Goal: Find contact information: Find contact information

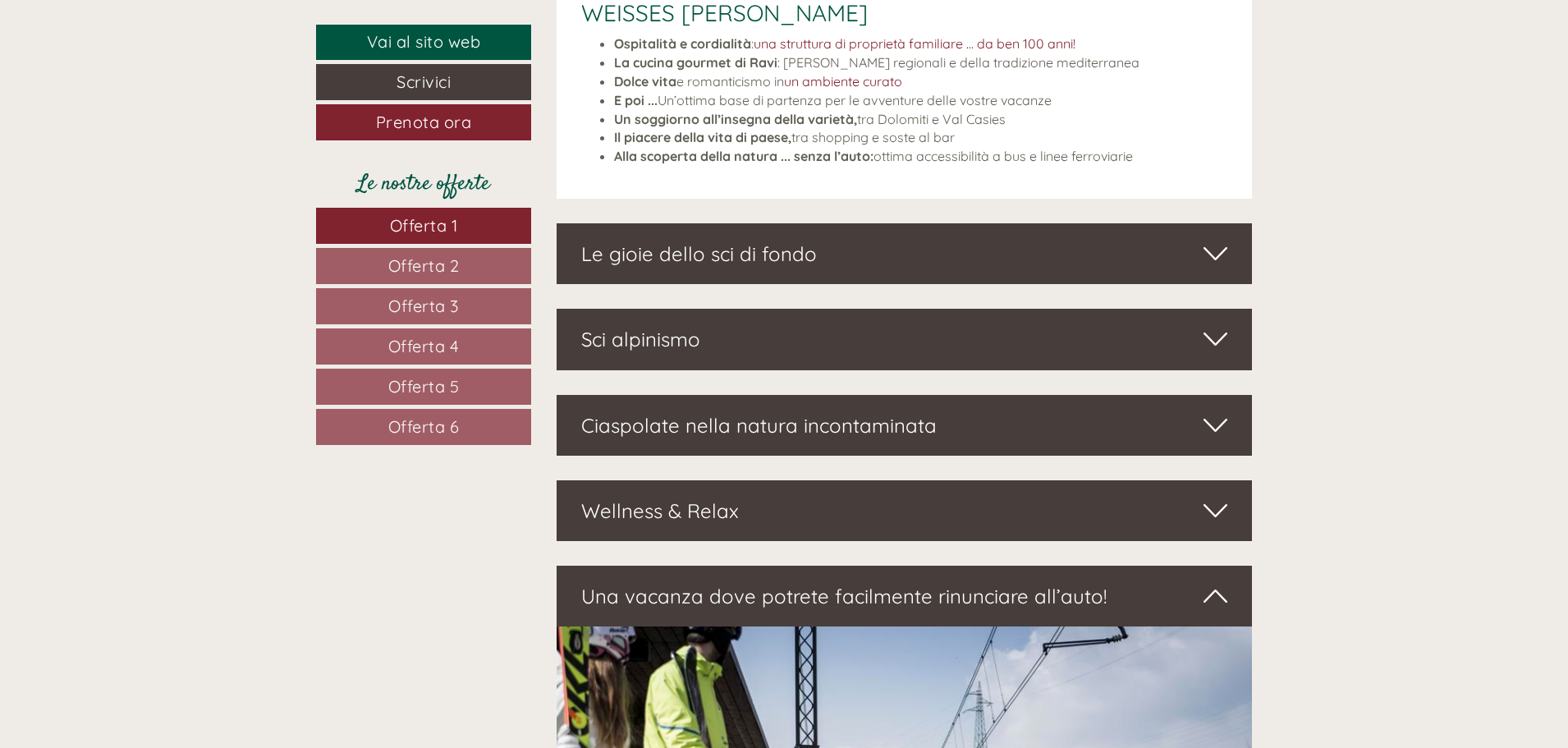
scroll to position [5419, 0]
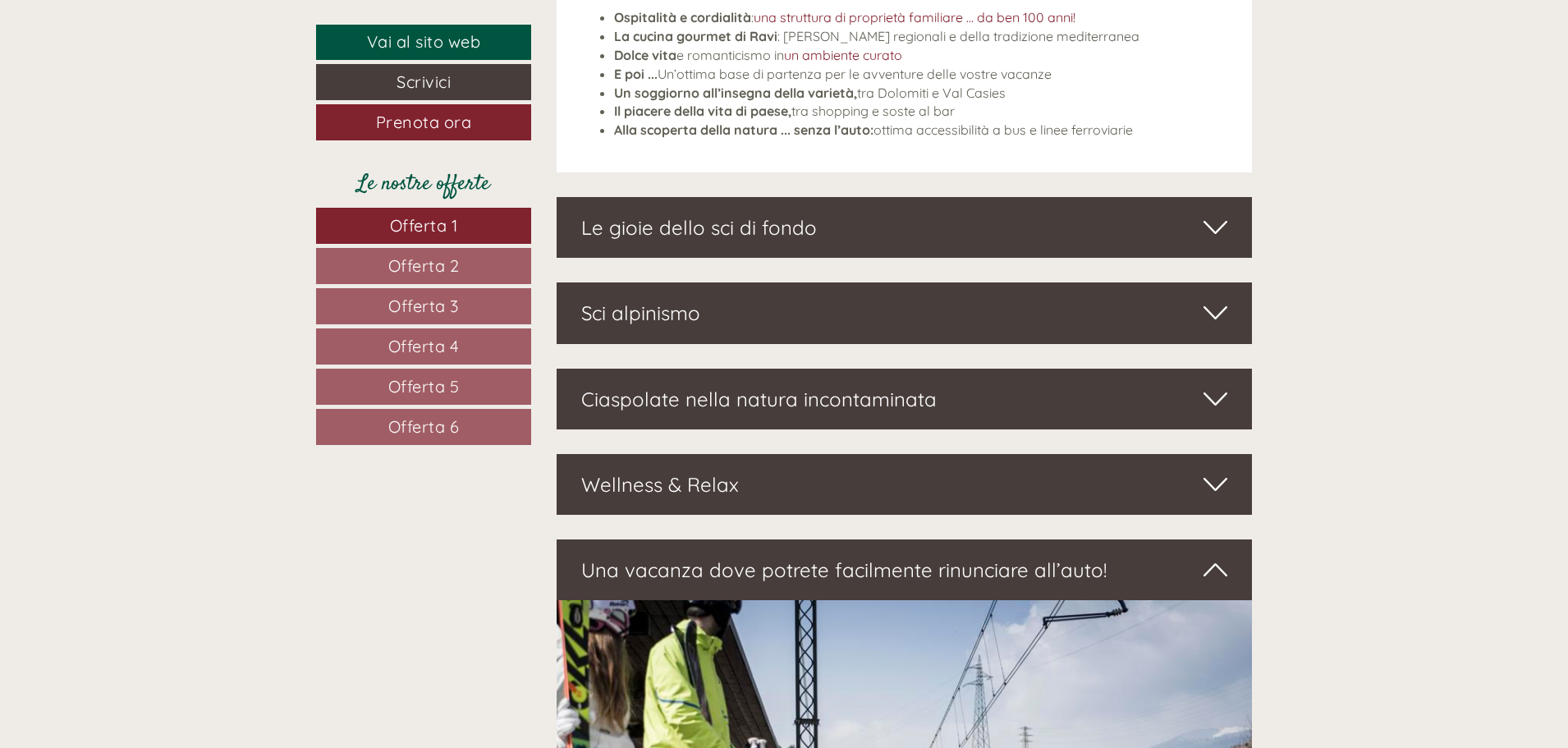
click at [715, 375] on div "Ciaspolate nella natura incontaminata" at bounding box center [904, 399] width 696 height 61
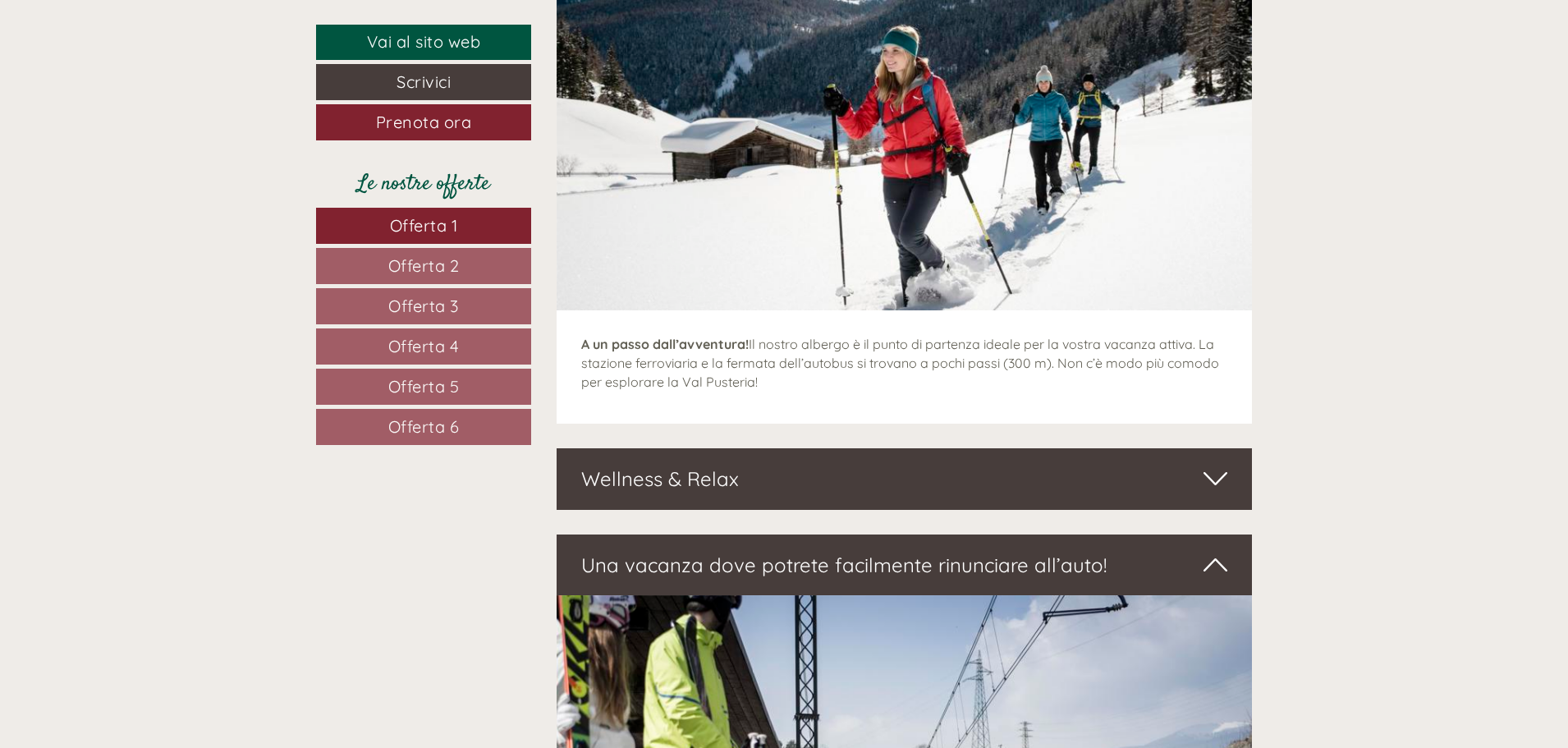
scroll to position [5912, 0]
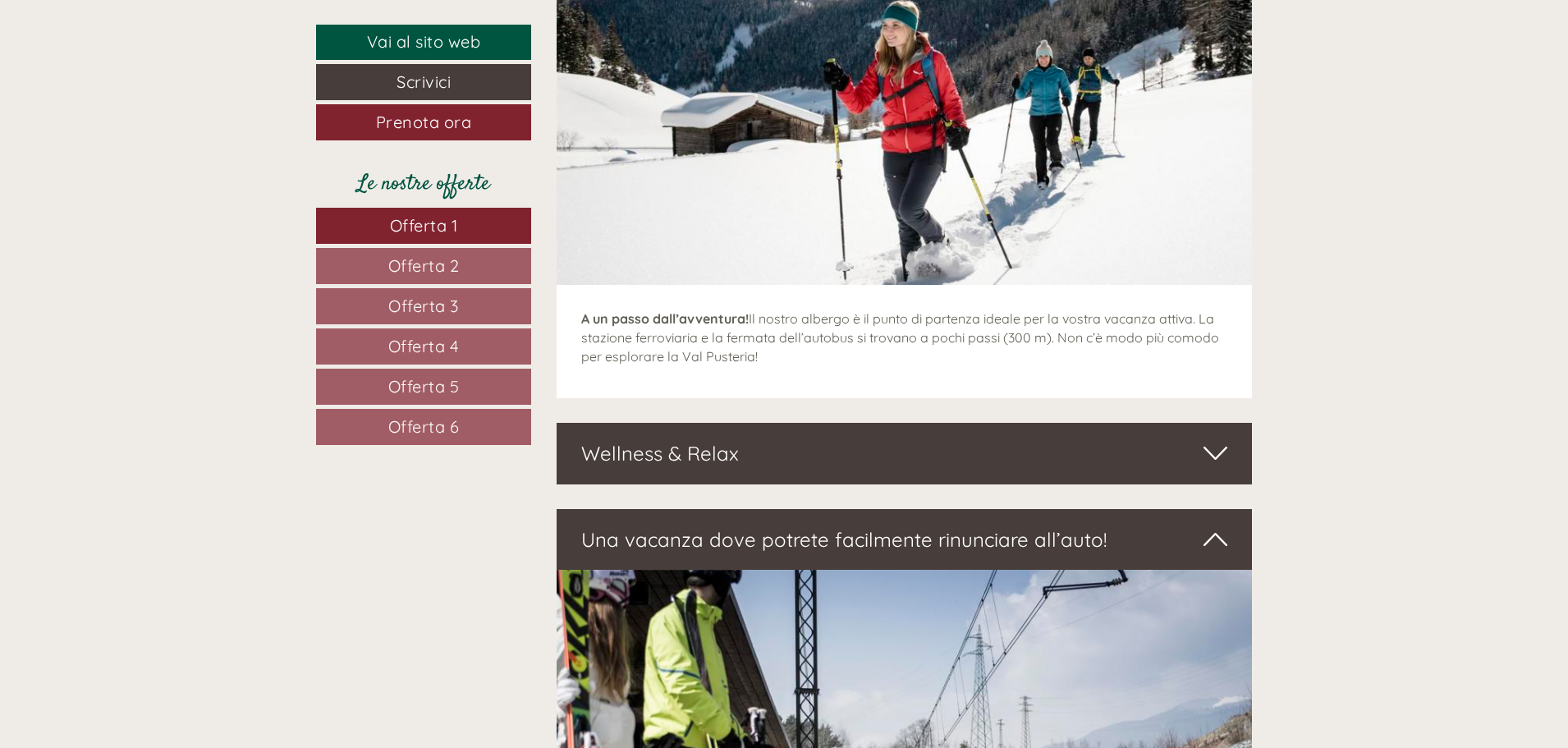
click at [731, 423] on div "Wellness & Relax" at bounding box center [904, 453] width 696 height 61
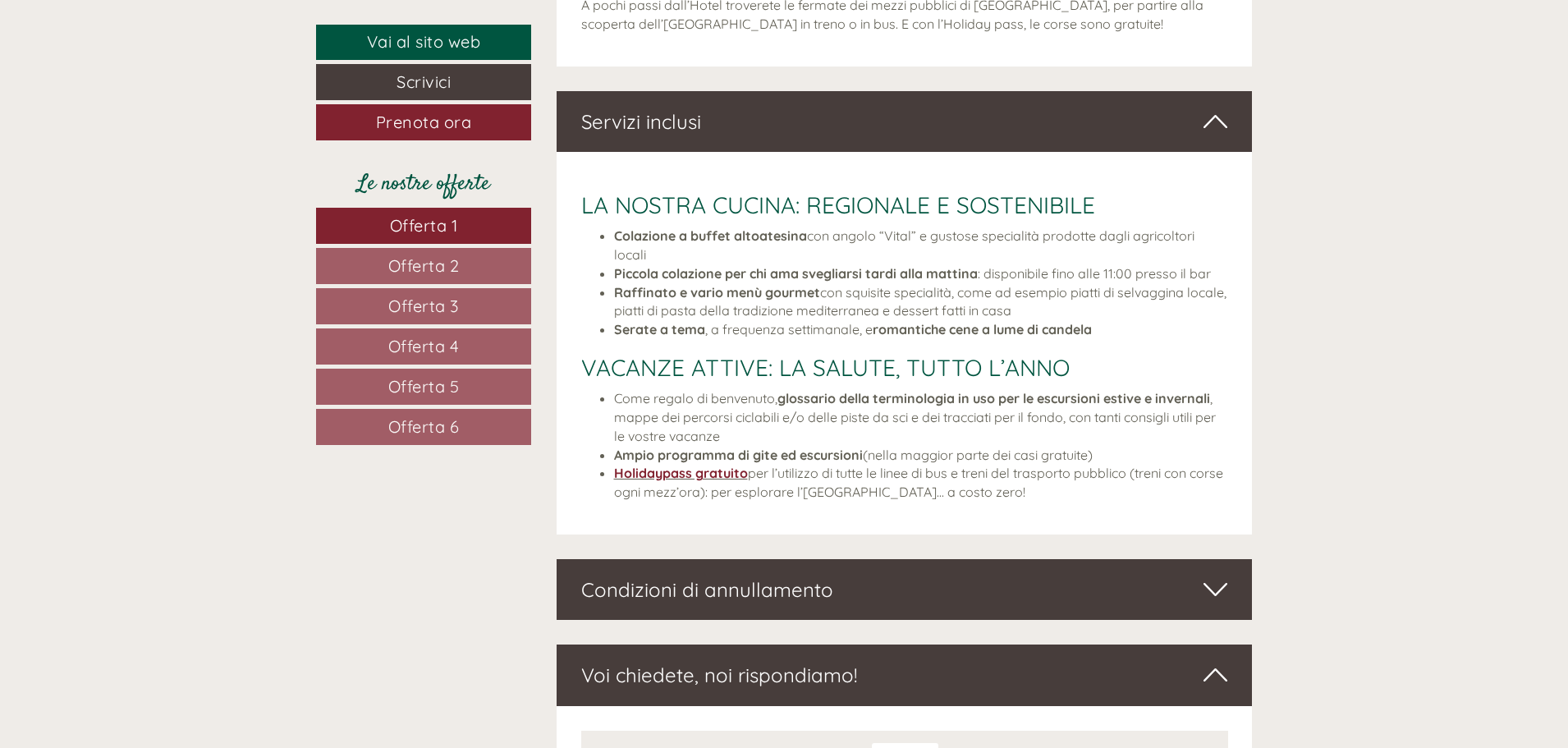
scroll to position [7471, 0]
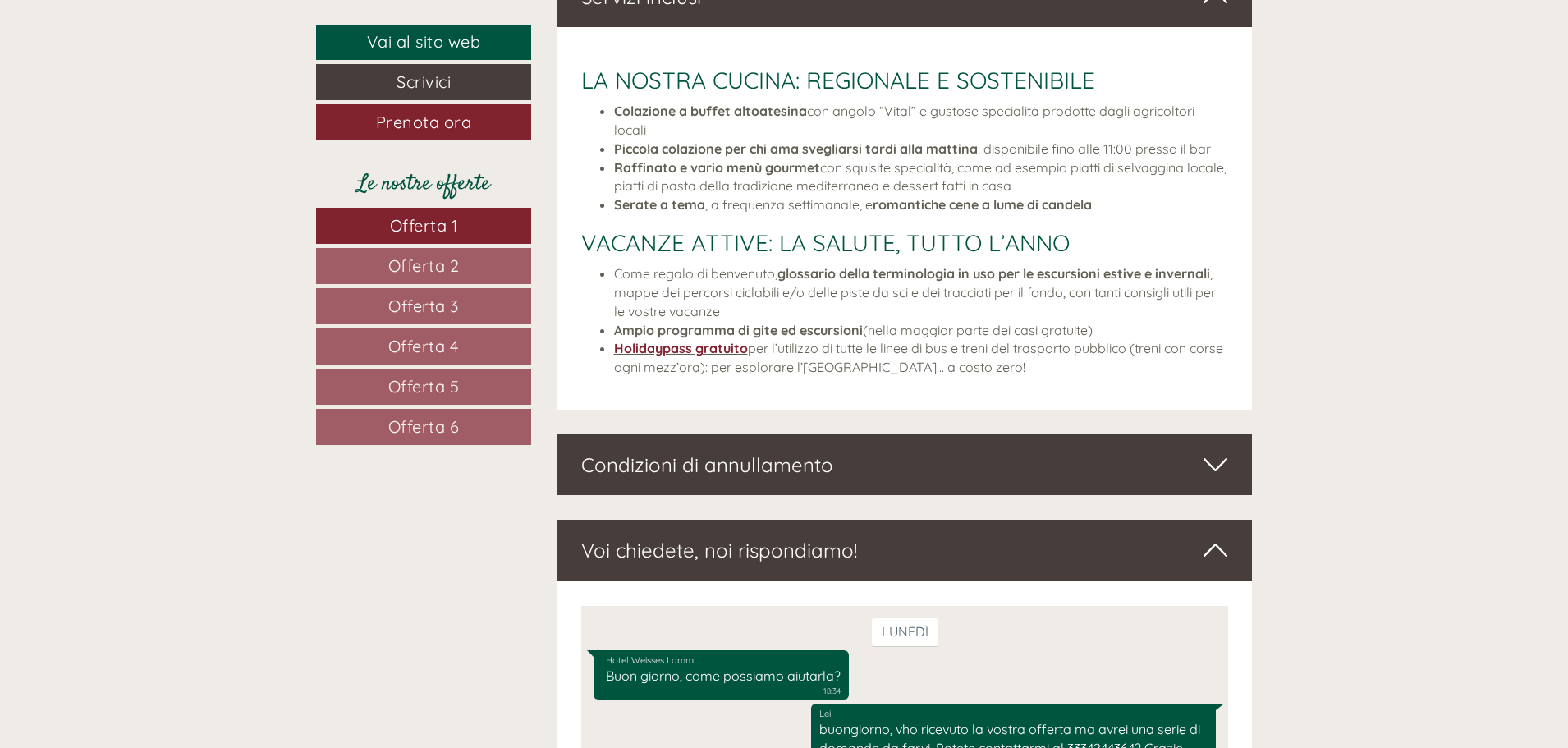
click at [740, 439] on div "Condizioni di annullamento" at bounding box center [904, 464] width 696 height 61
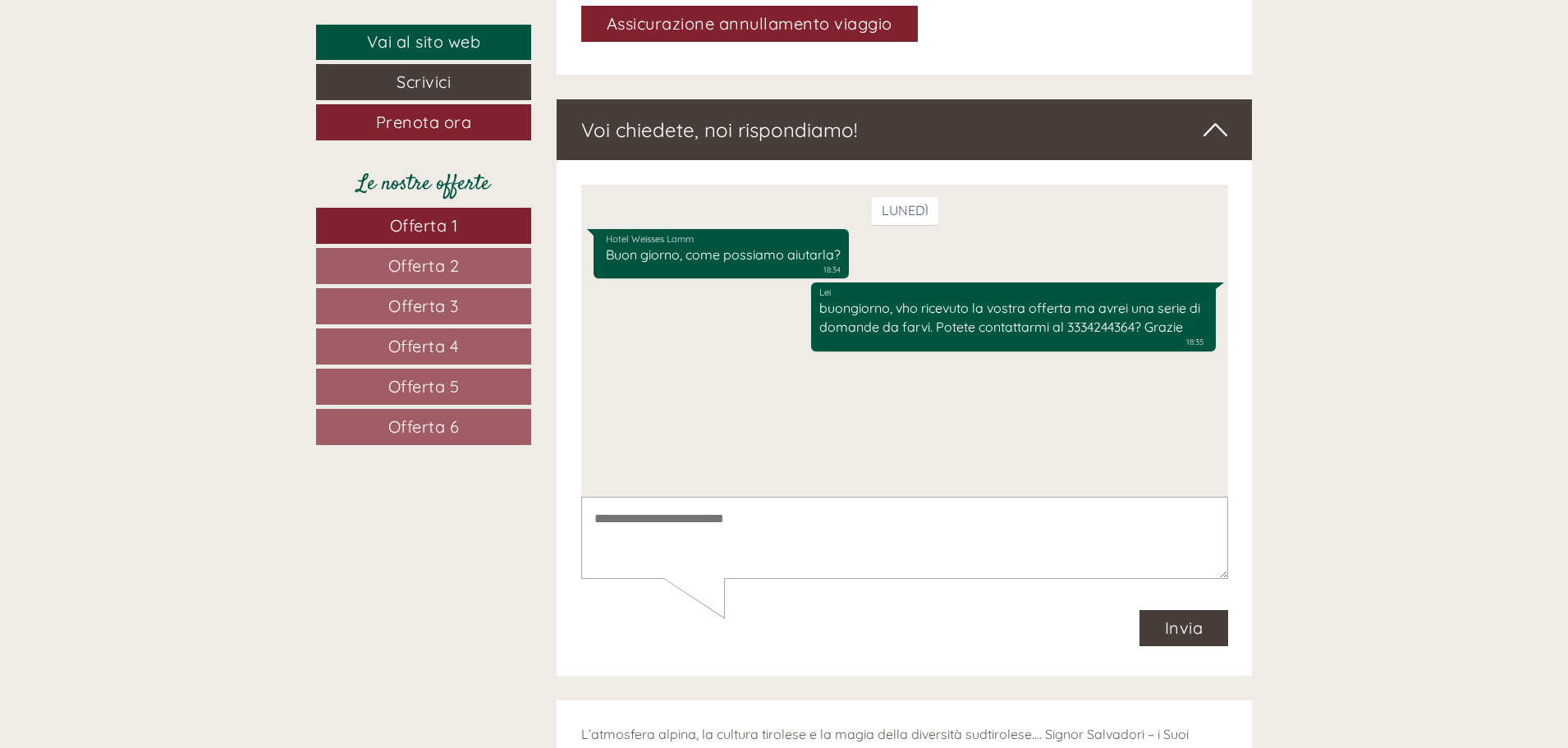
scroll to position [8211, 0]
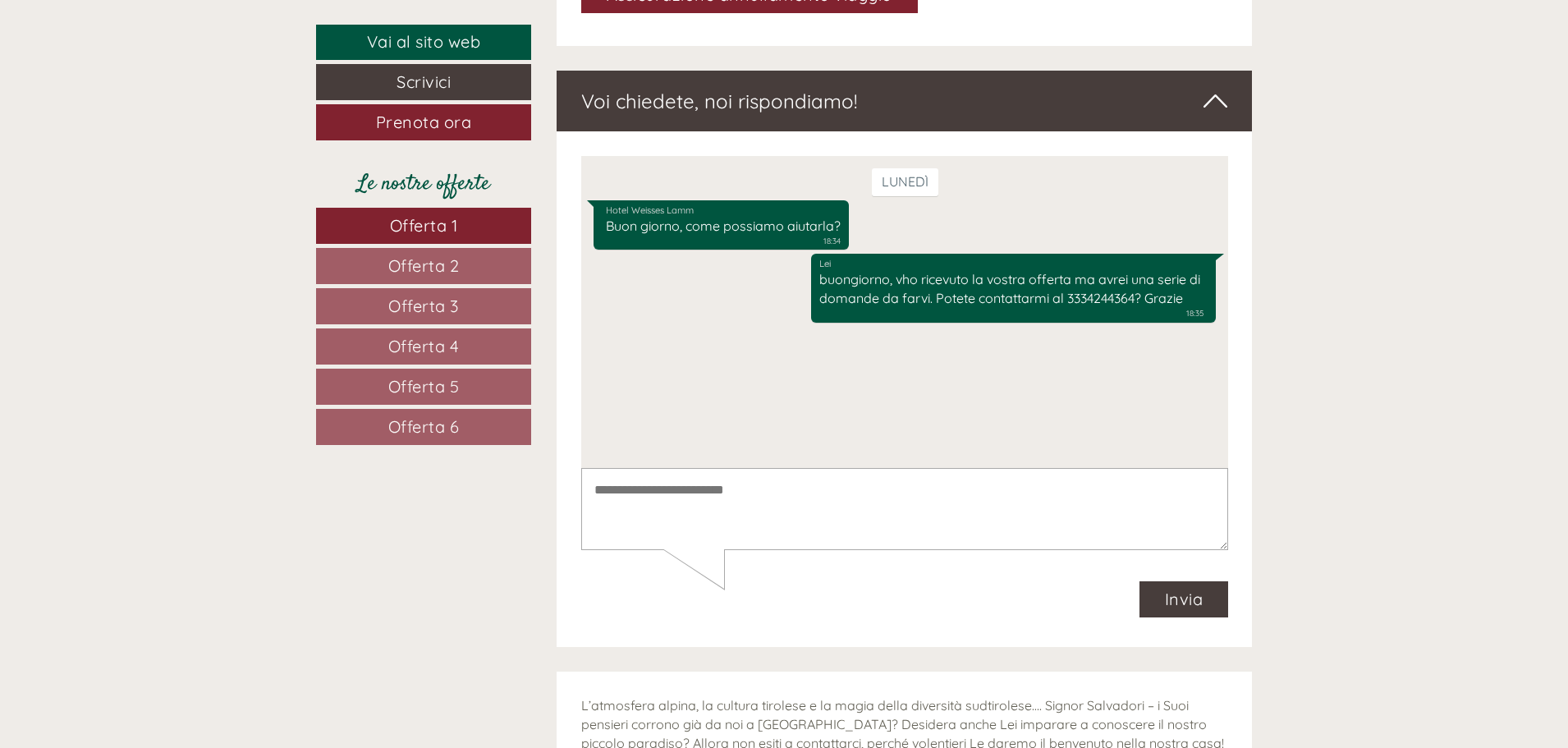
click at [843, 488] on textarea at bounding box center [904, 509] width 647 height 83
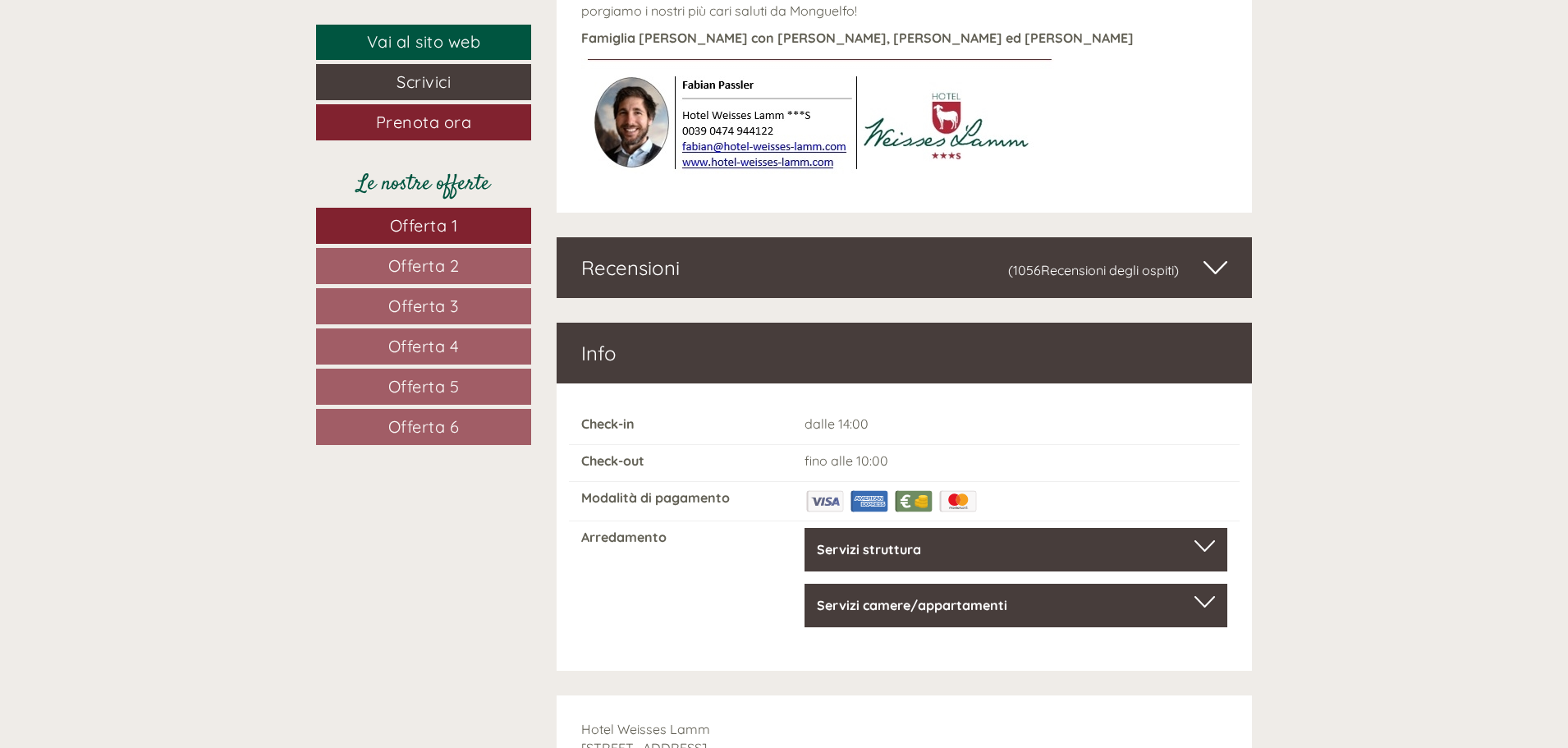
scroll to position [9032, 0]
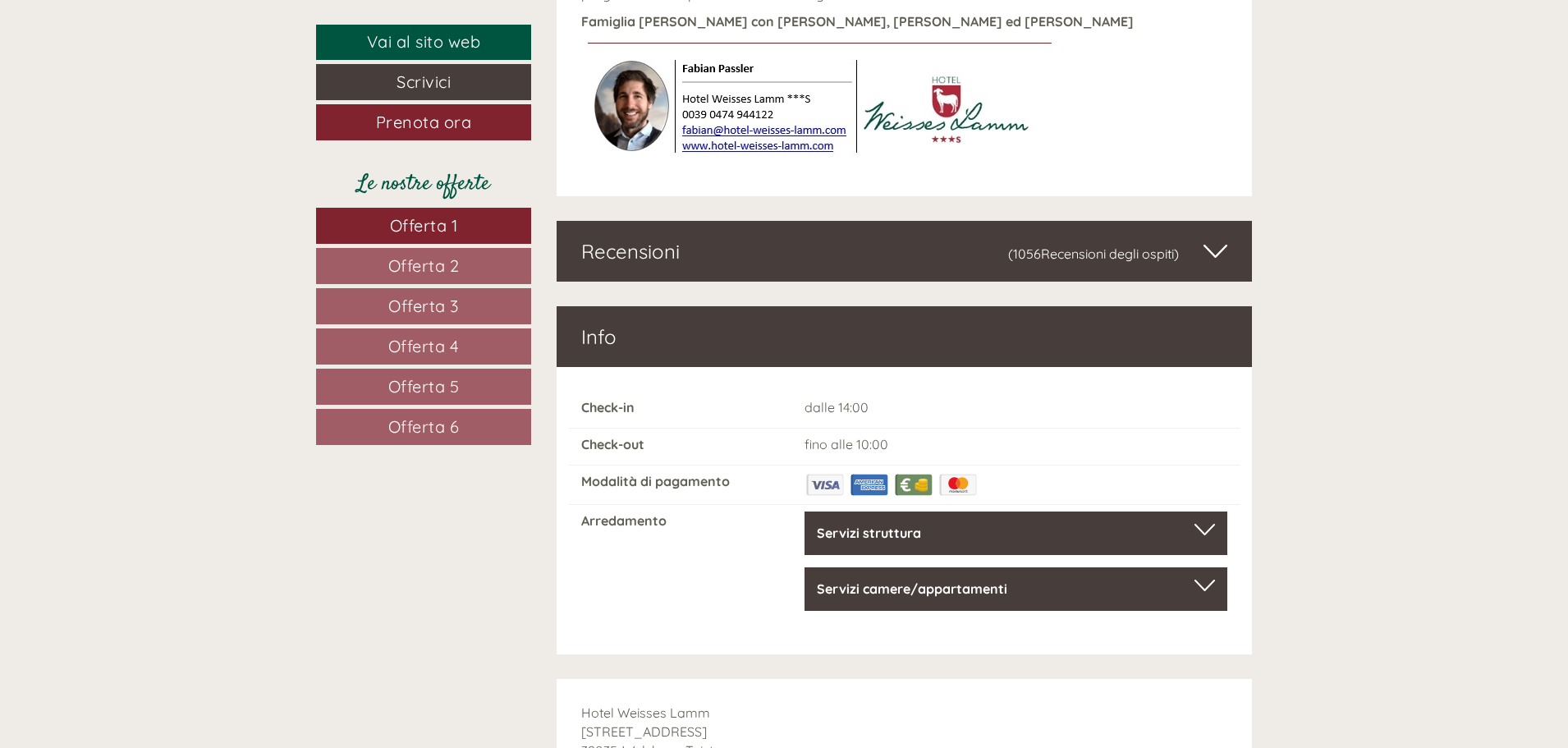
type textarea "*********"
click at [937, 221] on div "Recensioni (1056 Recensioni degli ospiti )" at bounding box center [904, 251] width 696 height 61
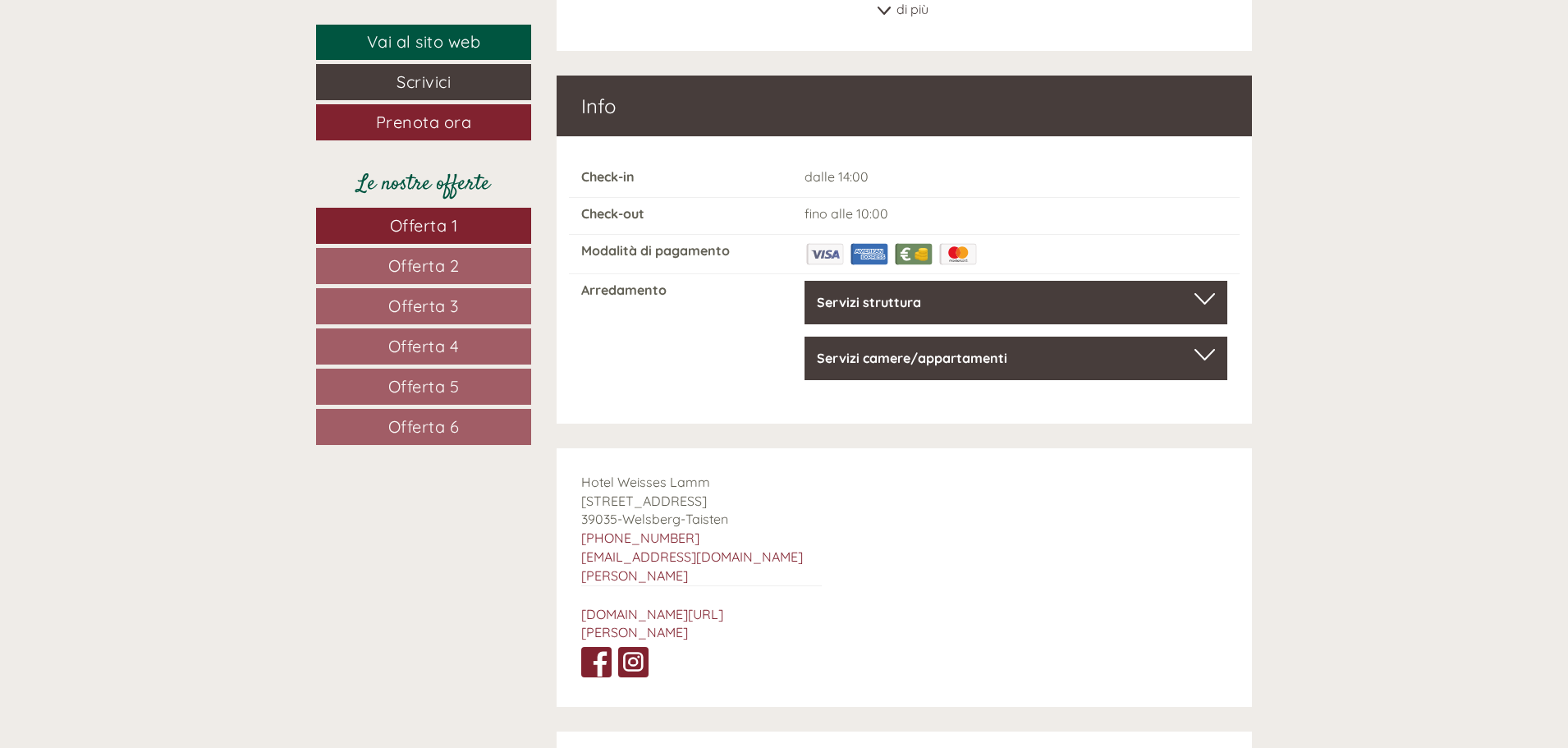
scroll to position [9853, 0]
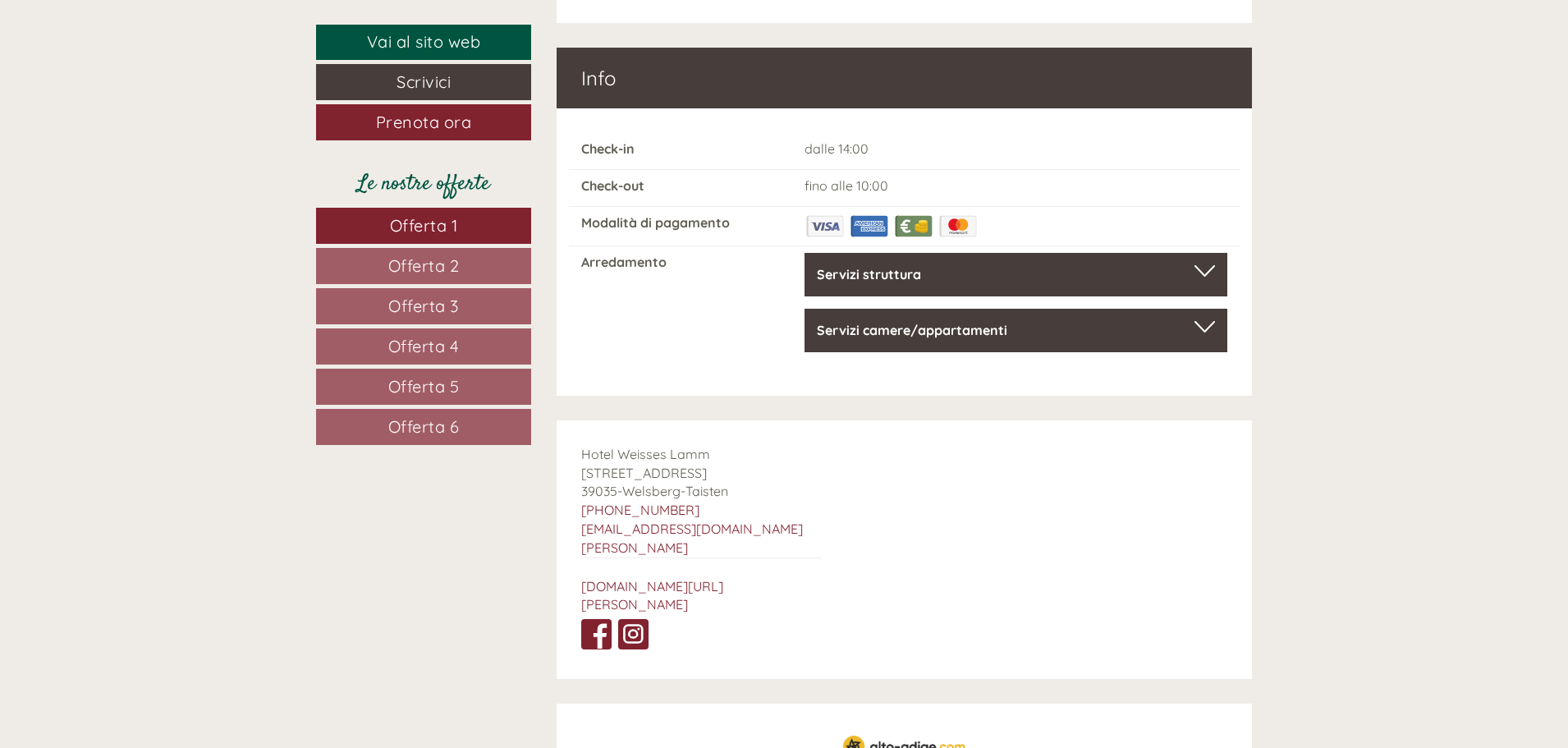
click at [927, 265] on div "Servizi struttura" at bounding box center [1016, 275] width 398 height 19
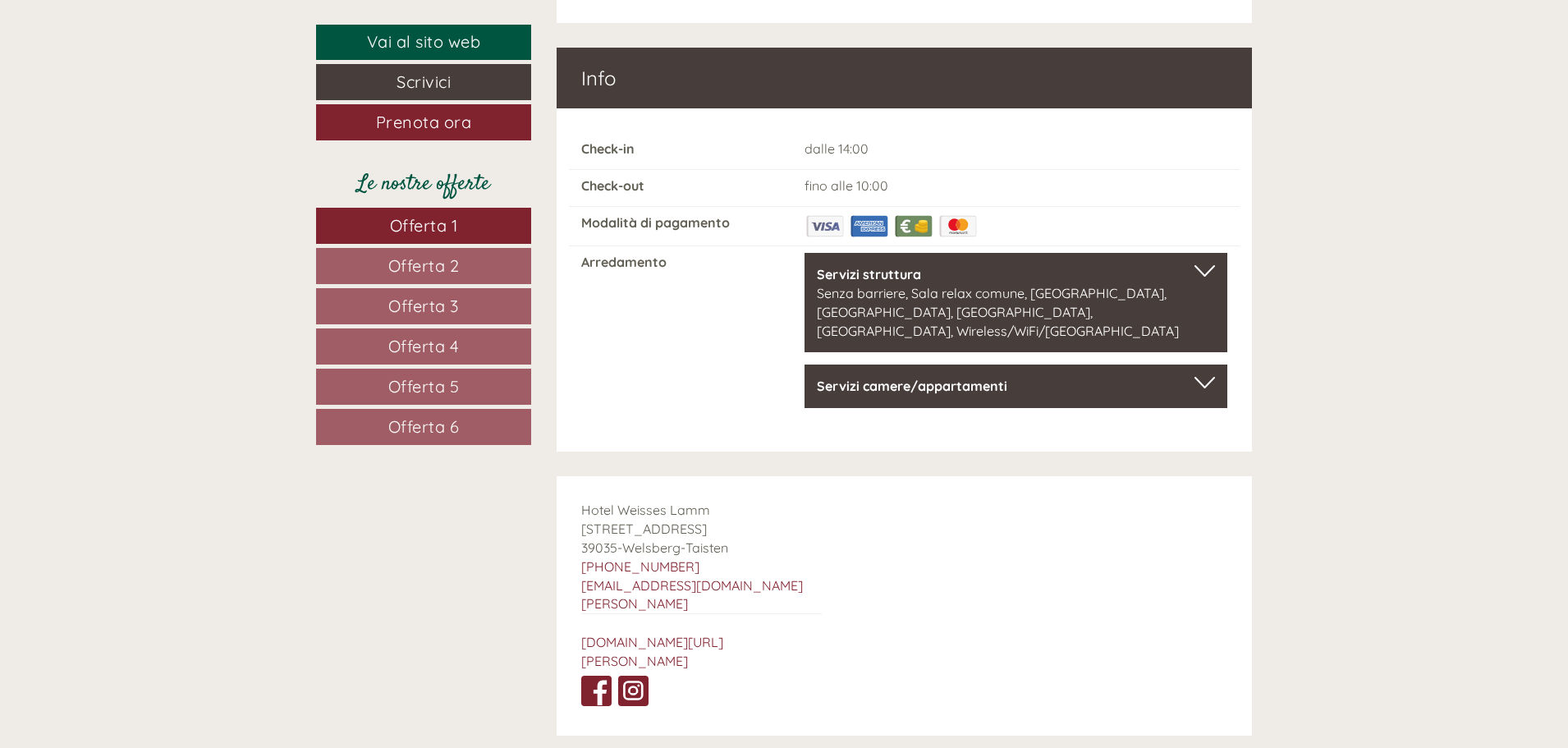
click at [957, 377] on b "Servizi camere/appartamenti" at bounding box center [911, 385] width 190 height 17
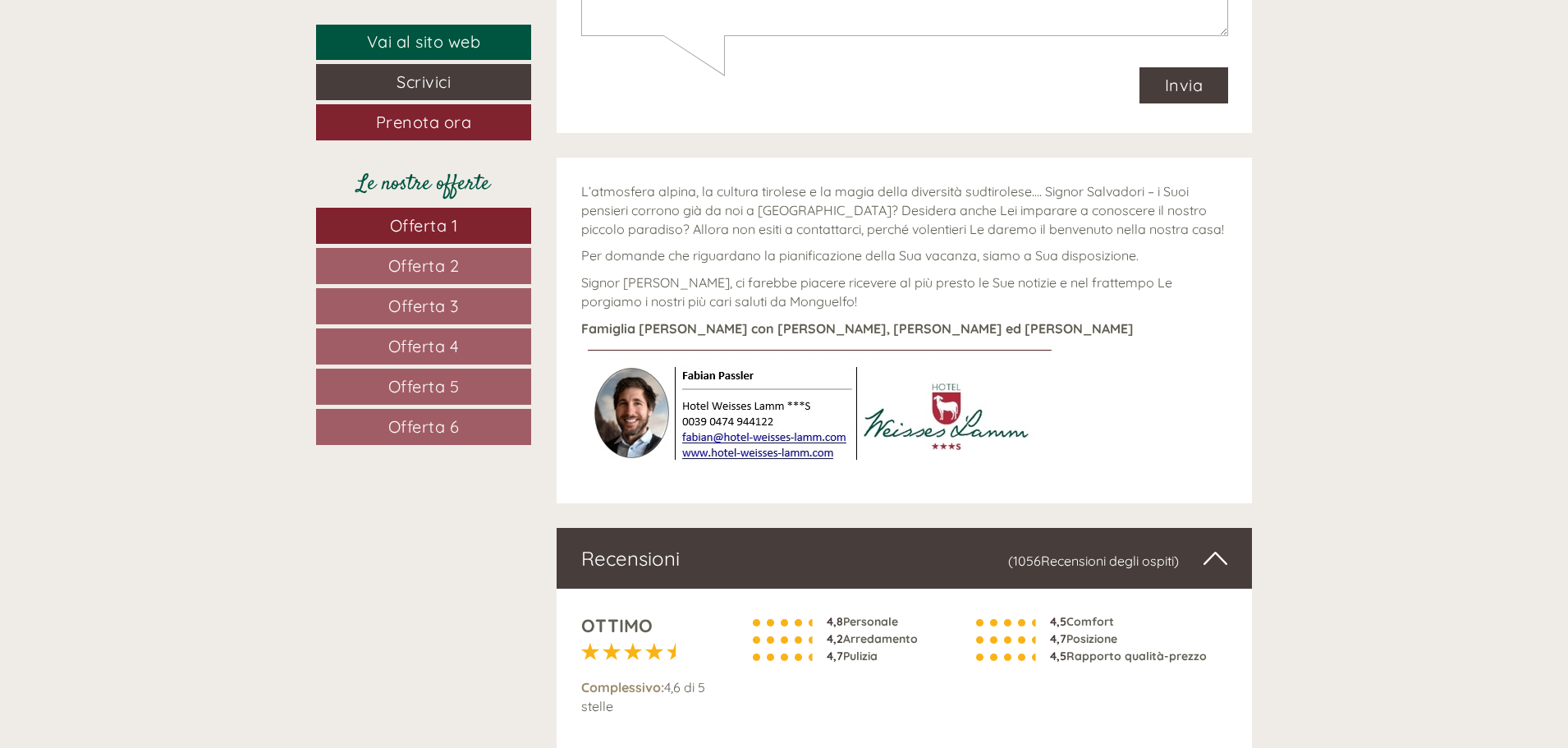
scroll to position [8721, 0]
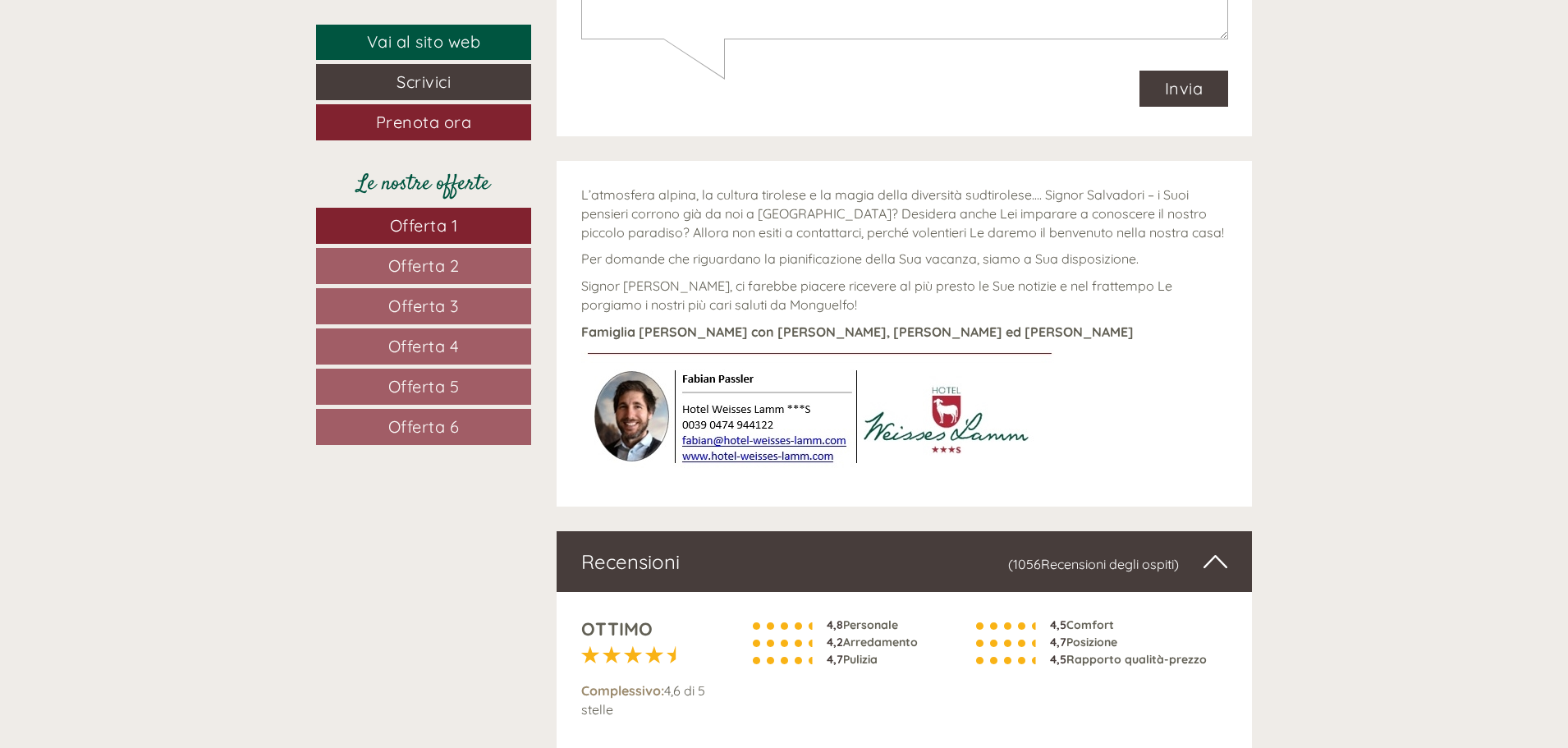
click at [726, 406] on img at bounding box center [822, 411] width 482 height 124
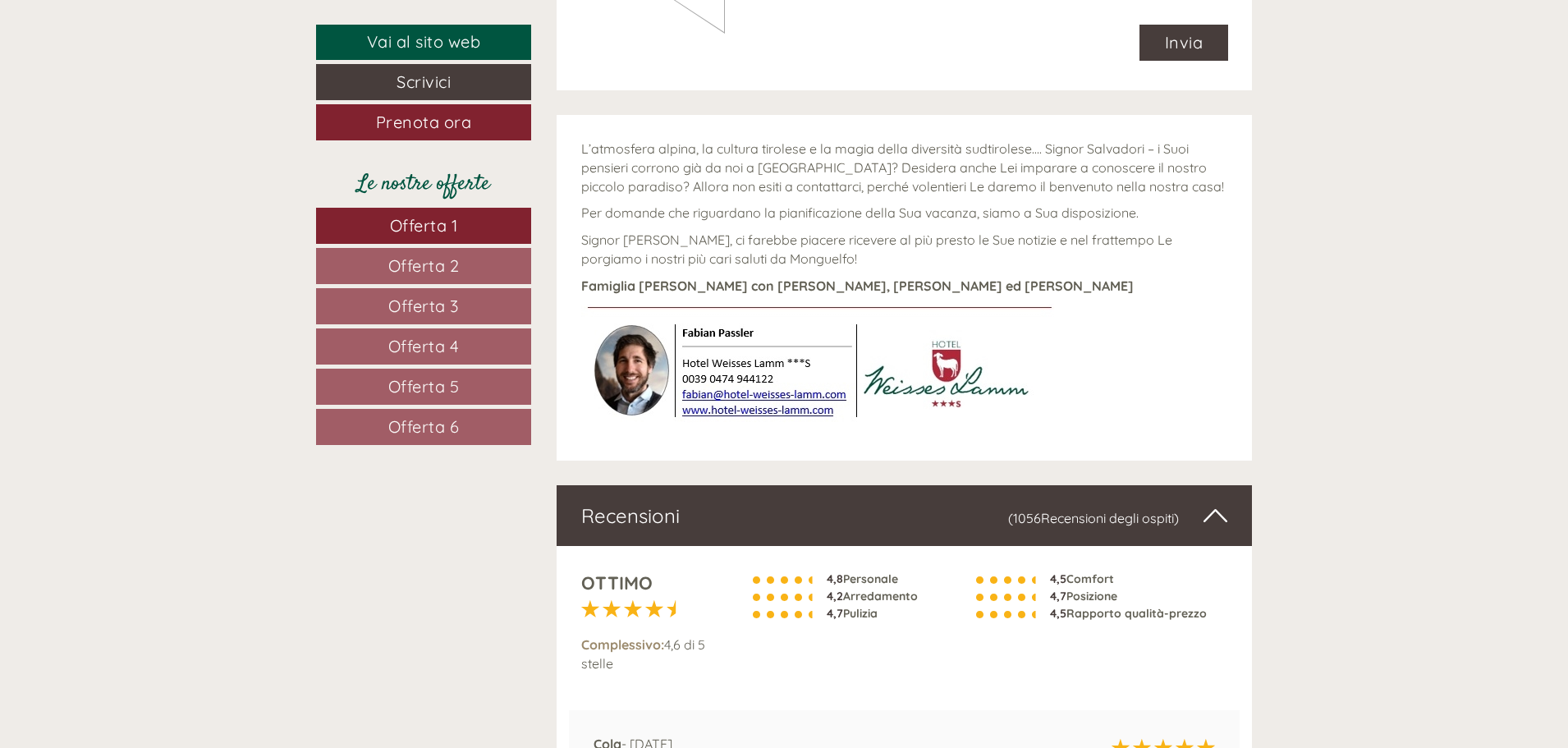
scroll to position [8803, 0]
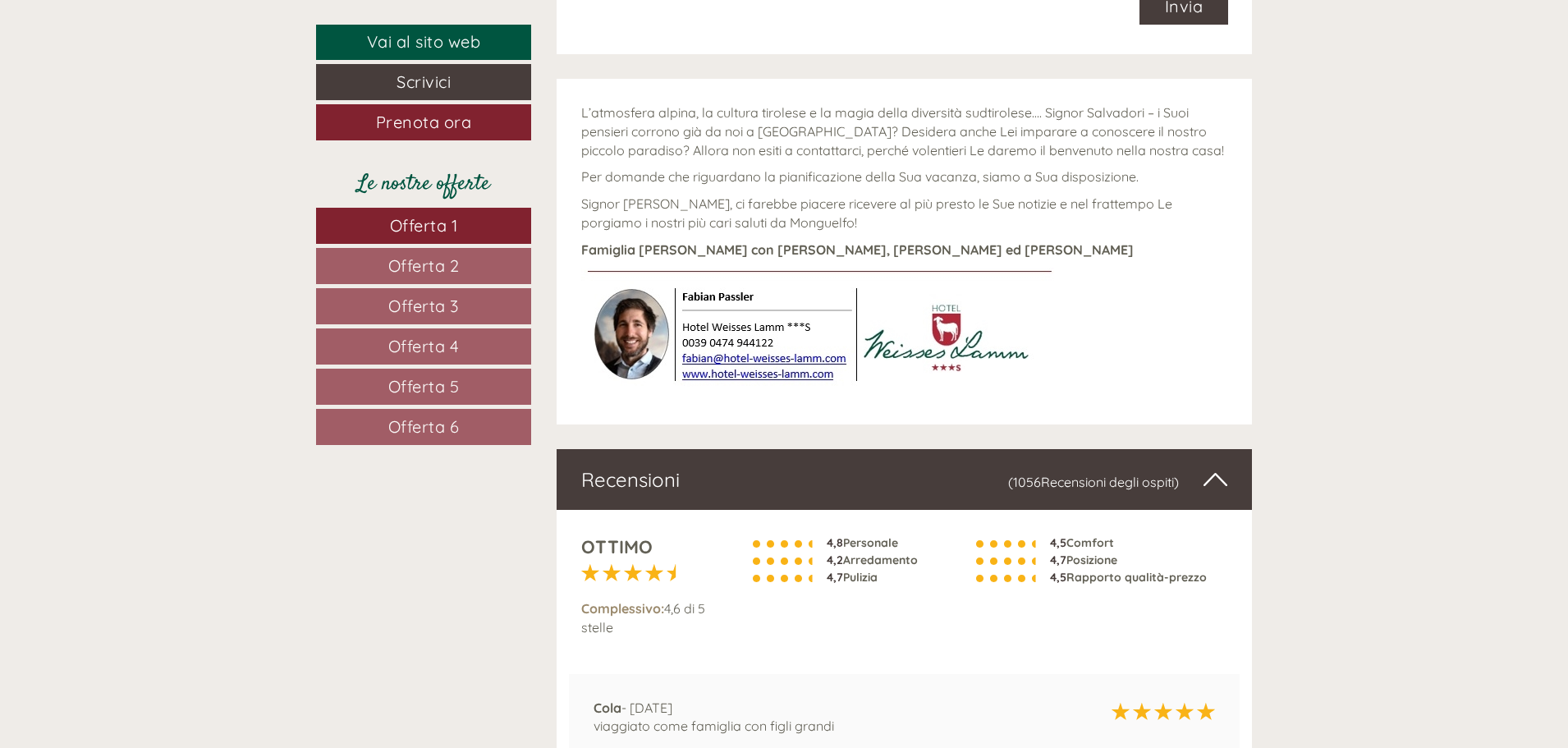
click at [726, 330] on img at bounding box center [822, 330] width 482 height 124
click at [726, 324] on img at bounding box center [822, 330] width 482 height 124
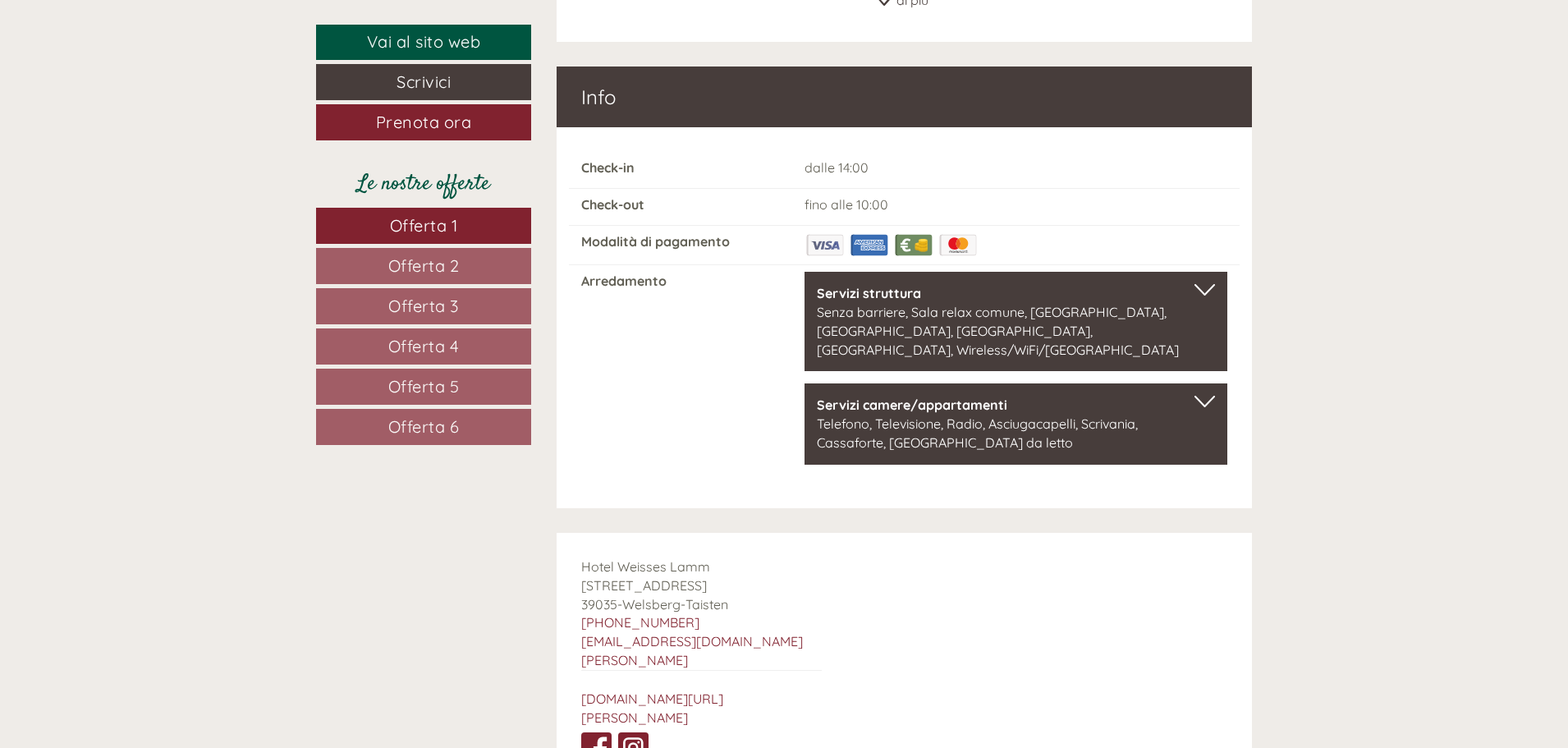
scroll to position [9953, 0]
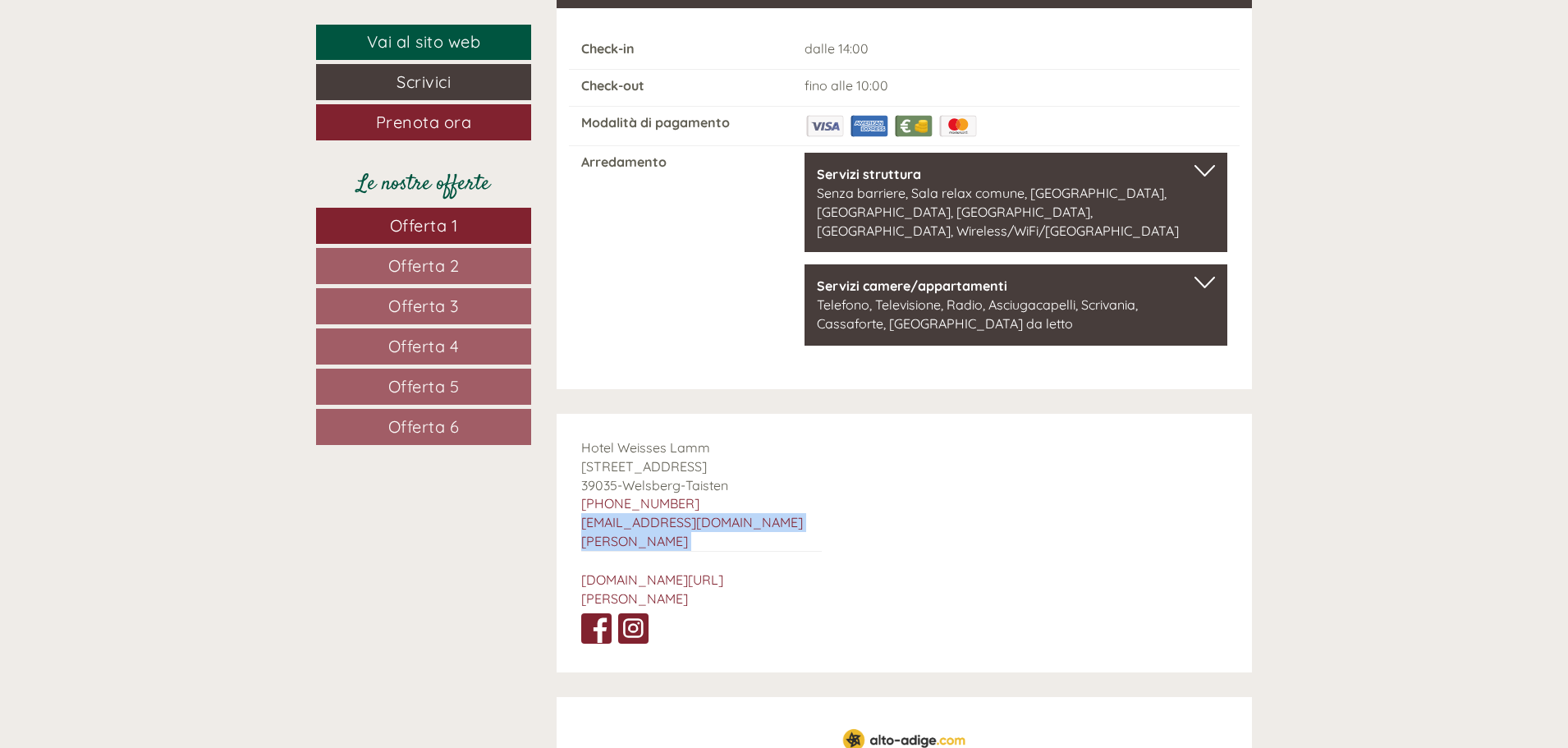
drag, startPoint x: 567, startPoint y: 471, endPoint x: 755, endPoint y: 480, distance: 188.2
click at [755, 480] on div "Hotel Weisses [PERSON_NAME] [STREET_ADDRESS] [PHONE_NUMBER] [EMAIL_ADDRESS][DOM…" at bounding box center [701, 543] width 290 height 258
copy div "[EMAIL_ADDRESS][DOMAIN_NAME][PERSON_NAME]"
